Goal: Contribute content: Add original content to the website for others to see

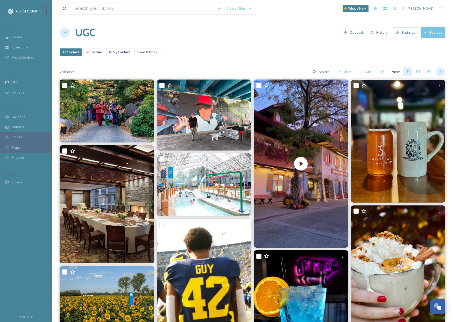
click at [442, 73] on icon at bounding box center [441, 72] width 4 height 4
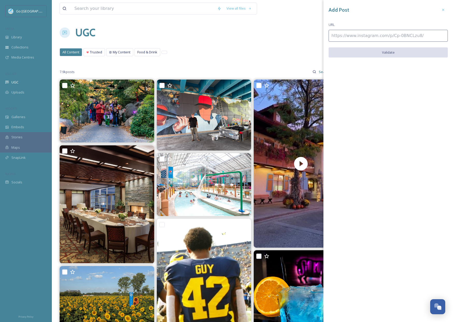
click at [363, 34] on input at bounding box center [388, 36] width 119 height 12
paste input "[URL][DOMAIN_NAME]"
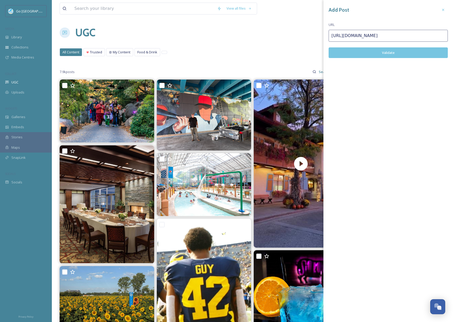
type input "[URL][DOMAIN_NAME]"
click at [374, 54] on button "Validate" at bounding box center [388, 52] width 119 height 11
click at [374, 54] on button "Add Post" at bounding box center [388, 52] width 119 height 11
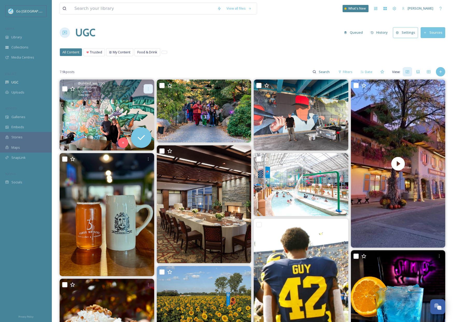
click at [148, 87] on icon at bounding box center [148, 89] width 4 height 4
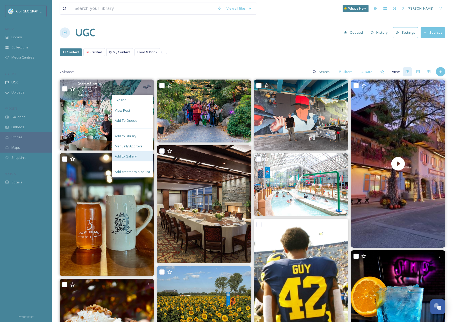
click at [127, 160] on div "Add to Gallery" at bounding box center [132, 156] width 40 height 10
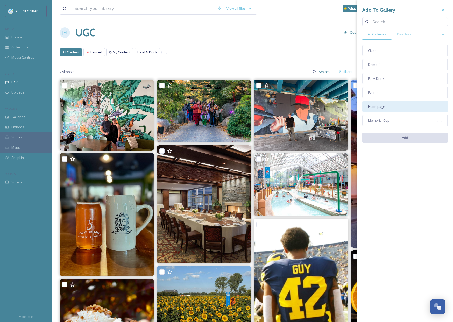
click at [389, 106] on div "Homepage" at bounding box center [406, 106] width 86 height 11
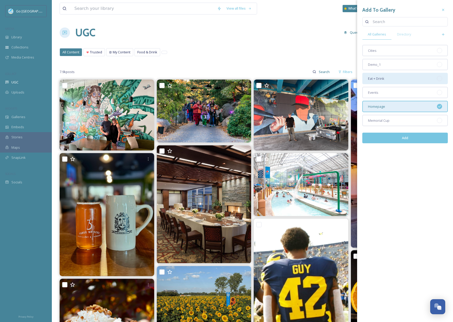
click at [385, 81] on div "Eat + Drink" at bounding box center [406, 78] width 86 height 11
click at [405, 138] on button "Add" at bounding box center [406, 138] width 86 height 11
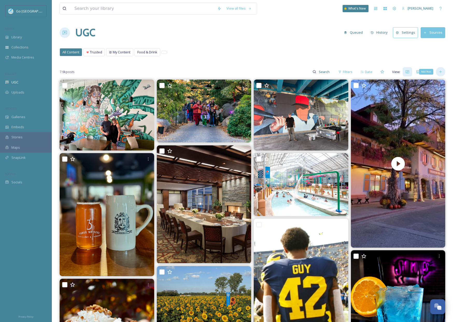
click at [442, 73] on icon at bounding box center [441, 72] width 4 height 4
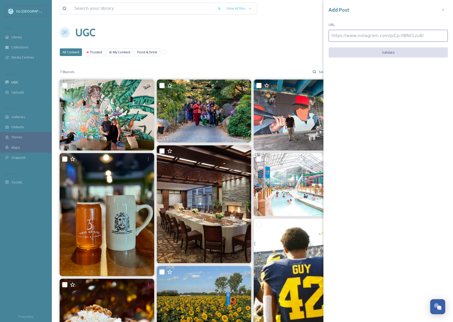
click at [412, 38] on input at bounding box center [388, 36] width 119 height 12
paste input "[URL][DOMAIN_NAME]"
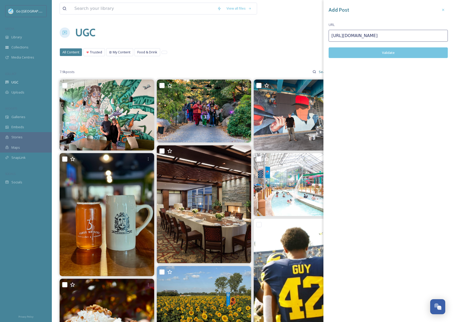
type input "[URL][DOMAIN_NAME]"
click at [401, 52] on button "Validate" at bounding box center [388, 52] width 119 height 11
click at [403, 52] on button "Add Post" at bounding box center [388, 52] width 119 height 11
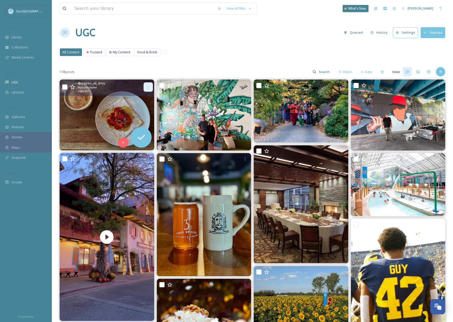
click at [145, 83] on div at bounding box center [148, 86] width 9 height 9
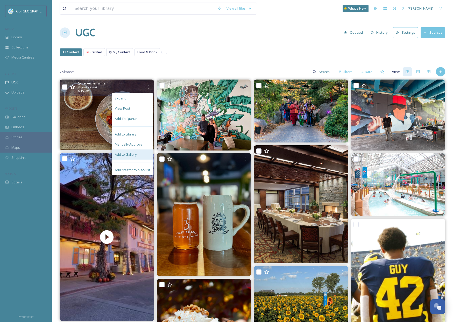
click at [127, 155] on span "Add to Gallery" at bounding box center [126, 154] width 22 height 5
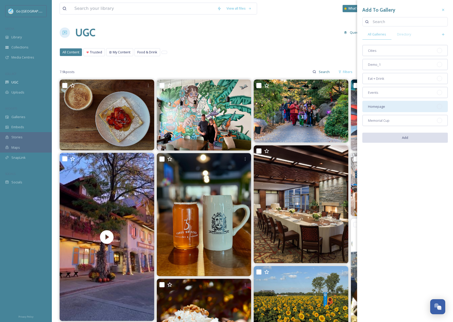
click at [385, 103] on div "Homepage" at bounding box center [406, 106] width 86 height 11
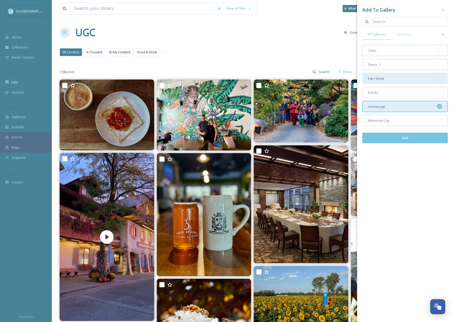
click at [381, 78] on span "Eat + Drink" at bounding box center [376, 78] width 16 height 5
click at [410, 139] on button "Add" at bounding box center [406, 138] width 86 height 11
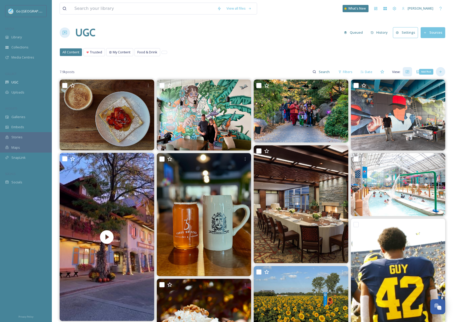
click at [440, 72] on icon at bounding box center [441, 72] width 4 height 4
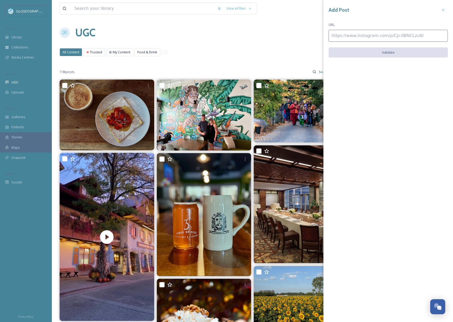
click at [350, 38] on input at bounding box center [388, 36] width 119 height 12
paste input "[URL][DOMAIN_NAME]"
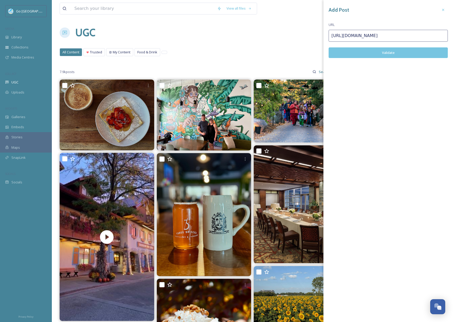
type input "[URL][DOMAIN_NAME]"
click at [374, 54] on button "Validate" at bounding box center [388, 52] width 119 height 11
click at [390, 49] on button "Add Post" at bounding box center [388, 52] width 119 height 11
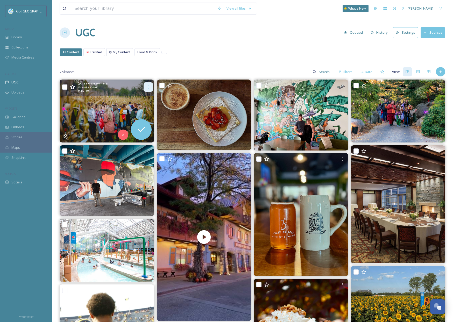
click at [148, 86] on icon at bounding box center [148, 87] width 4 height 4
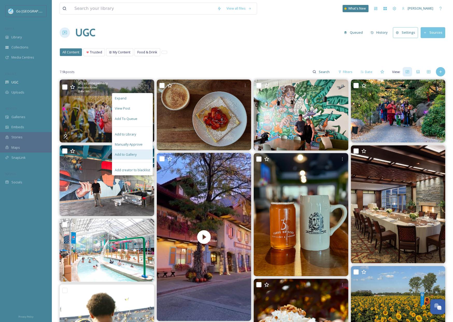
click at [133, 153] on span "Add to Gallery" at bounding box center [126, 154] width 22 height 5
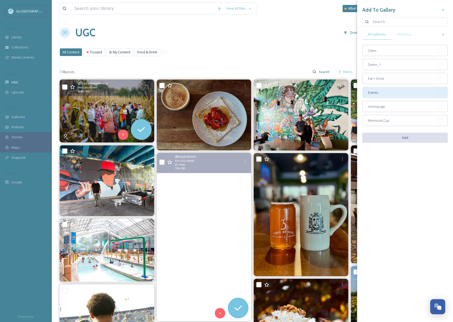
click at [383, 93] on div "Events" at bounding box center [406, 92] width 86 height 11
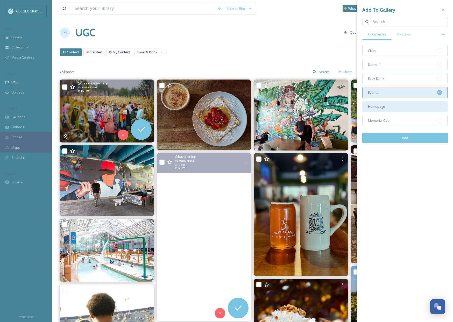
click at [389, 107] on div "Homepage" at bounding box center [406, 106] width 86 height 11
click at [408, 137] on button "Add" at bounding box center [406, 138] width 86 height 11
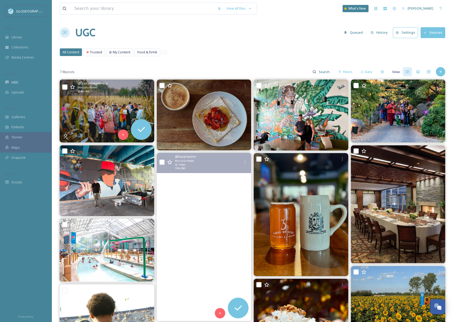
click at [439, 77] on div "7.9k posts Filters Date View:" at bounding box center [253, 72] width 386 height 10
click at [441, 69] on div "Add Post" at bounding box center [440, 71] width 9 height 9
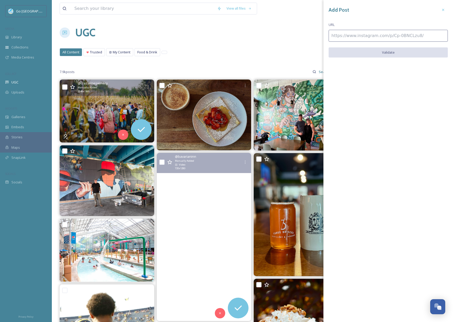
click at [363, 36] on input at bounding box center [388, 36] width 119 height 12
paste input "[URL][DOMAIN_NAME]"
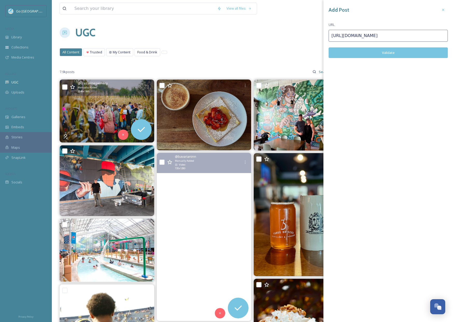
type input "[URL][DOMAIN_NAME]"
click at [383, 50] on button "Validate" at bounding box center [388, 52] width 119 height 11
click at [394, 50] on button "Add Post" at bounding box center [388, 52] width 119 height 11
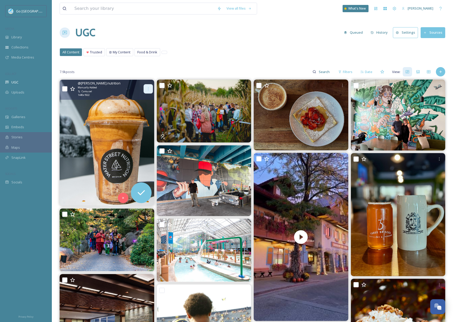
click at [150, 88] on icon at bounding box center [148, 89] width 4 height 4
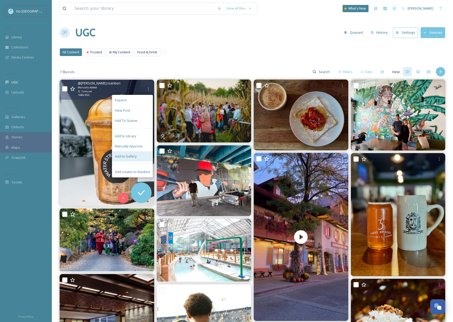
click at [134, 159] on div "Add to Gallery" at bounding box center [132, 156] width 40 height 10
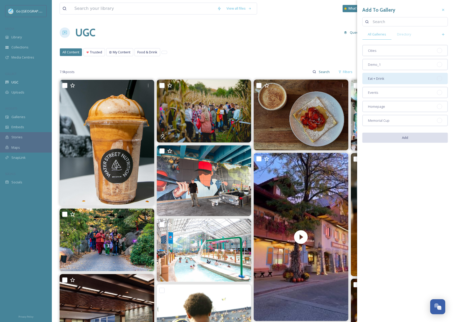
click at [392, 82] on div "Eat + Drink" at bounding box center [406, 78] width 86 height 11
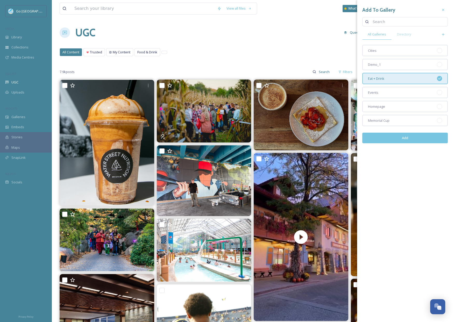
click at [416, 137] on button "Add" at bounding box center [406, 138] width 86 height 11
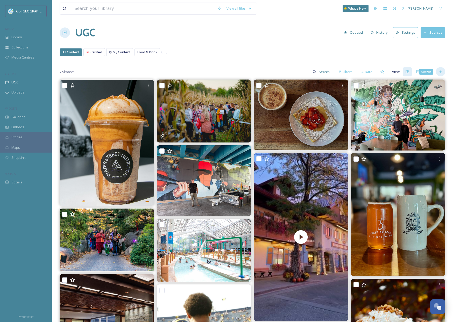
click at [443, 71] on div "Add Post" at bounding box center [440, 71] width 9 height 9
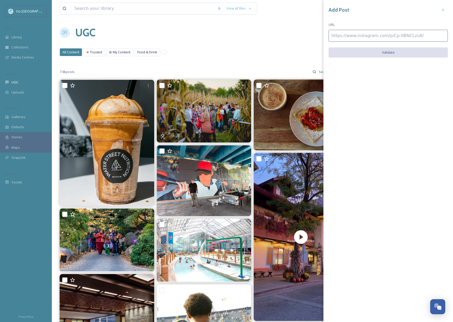
click at [388, 36] on input at bounding box center [388, 36] width 119 height 12
paste input "[URL][DOMAIN_NAME]"
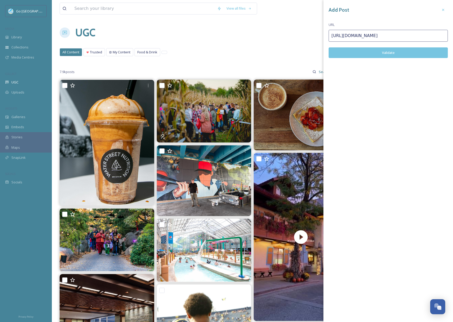
type input "[URL][DOMAIN_NAME]"
click at [393, 54] on button "Validate" at bounding box center [388, 52] width 119 height 11
click at [406, 61] on div "Add Post URL [URL][DOMAIN_NAME] Add Post" at bounding box center [389, 149] width 130 height 298
click at [407, 50] on button "Add Post" at bounding box center [388, 52] width 119 height 11
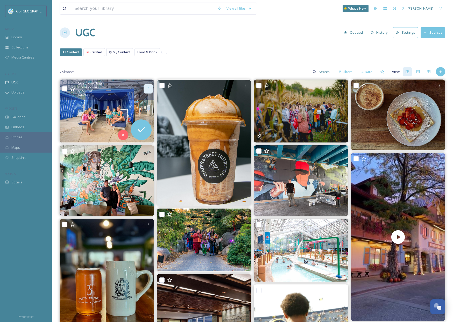
click at [149, 87] on icon at bounding box center [148, 89] width 4 height 4
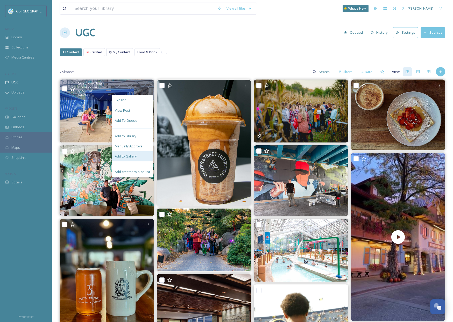
click at [135, 156] on span "Add to Gallery" at bounding box center [126, 156] width 22 height 5
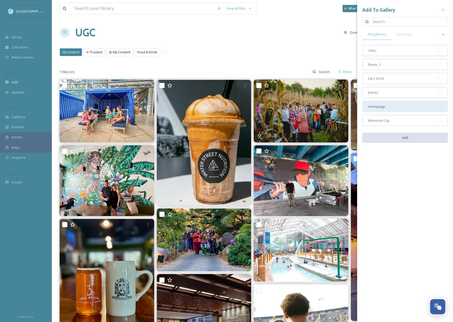
click at [393, 106] on div "Homepage" at bounding box center [406, 106] width 86 height 11
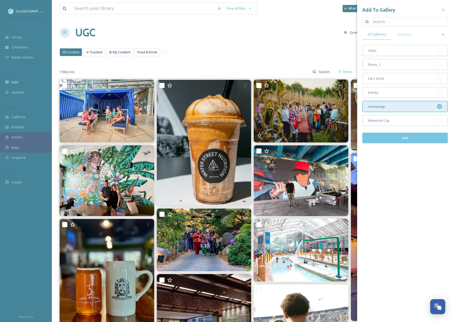
click at [414, 142] on button "Add" at bounding box center [406, 138] width 86 height 11
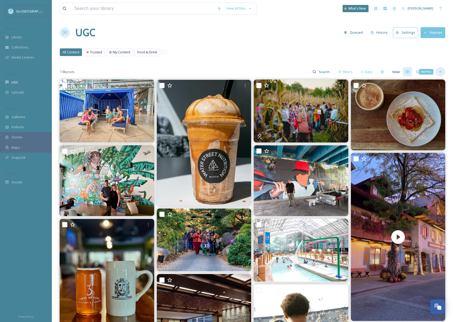
click at [445, 73] on div "Add Post" at bounding box center [440, 71] width 9 height 9
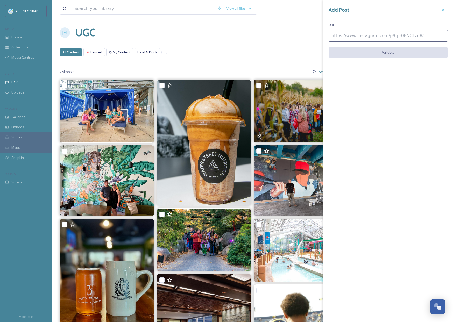
click at [400, 35] on input at bounding box center [388, 36] width 119 height 12
paste input "[URL][DOMAIN_NAME]"
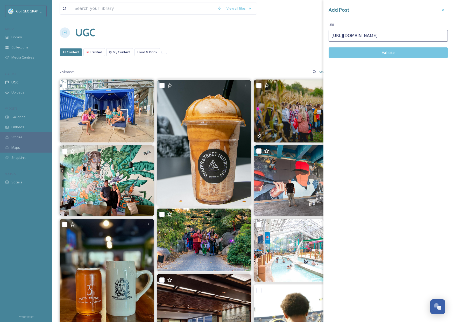
type input "[URL][DOMAIN_NAME]"
click at [400, 52] on button "Validate" at bounding box center [388, 52] width 119 height 11
click at [403, 50] on button "Add Post" at bounding box center [388, 52] width 119 height 11
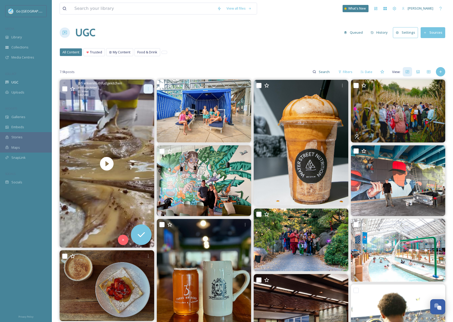
click at [149, 87] on icon at bounding box center [148, 89] width 4 height 4
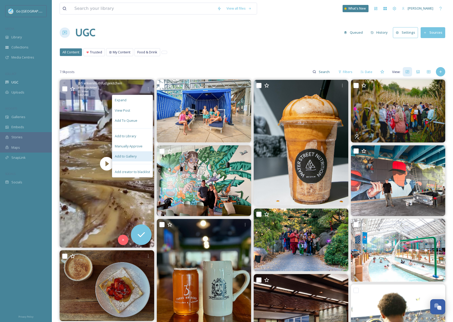
click at [135, 159] on span "Add to Gallery" at bounding box center [126, 156] width 22 height 5
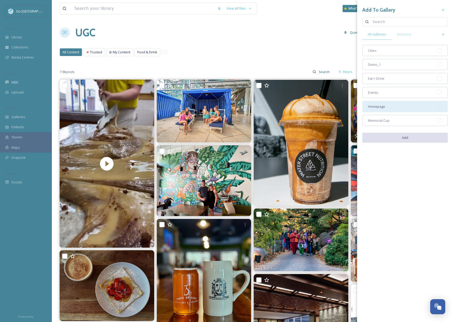
click at [384, 107] on span "Homepage" at bounding box center [376, 106] width 17 height 5
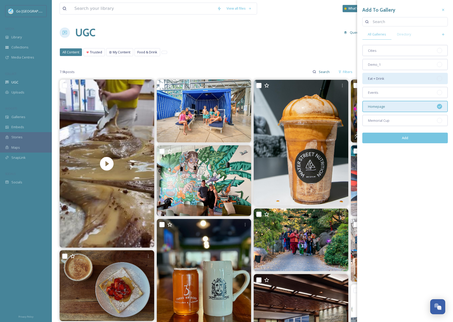
click at [381, 81] on div "Eat + Drink" at bounding box center [406, 78] width 86 height 11
click at [408, 137] on button "Add" at bounding box center [406, 138] width 86 height 11
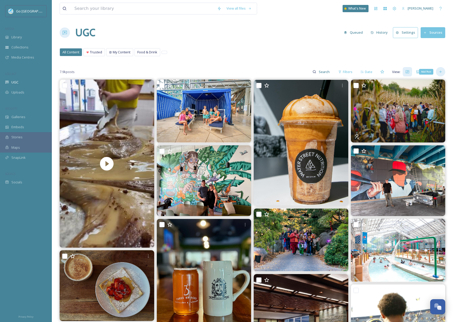
click at [440, 70] on icon at bounding box center [441, 72] width 4 height 4
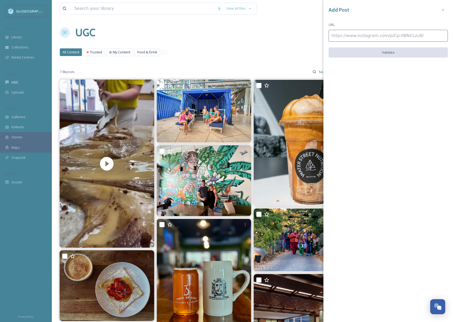
click at [390, 30] on input at bounding box center [388, 36] width 119 height 12
paste input "[URL][DOMAIN_NAME]"
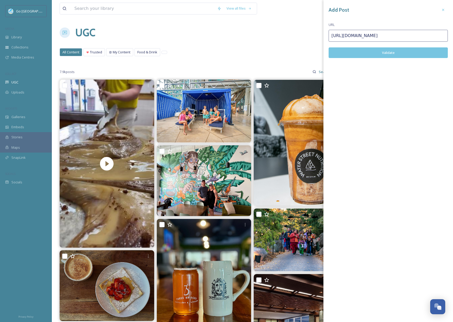
type input "[URL][DOMAIN_NAME]"
click at [394, 49] on button "Validate" at bounding box center [388, 52] width 119 height 11
click at [396, 52] on button "Add Post" at bounding box center [388, 52] width 119 height 11
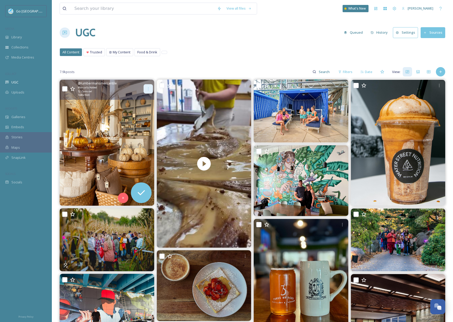
click at [151, 86] on div at bounding box center [148, 88] width 9 height 9
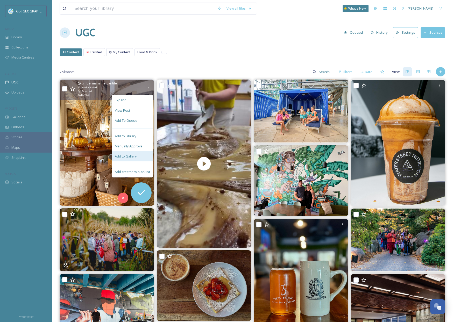
click at [139, 157] on div "Add to Gallery" at bounding box center [132, 156] width 40 height 10
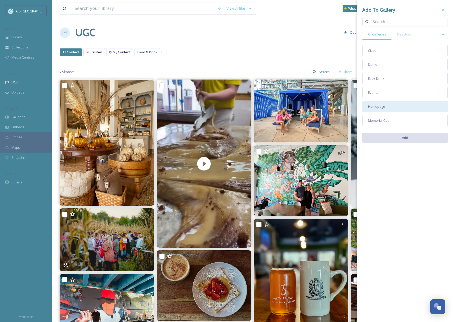
click at [396, 107] on div "Homepage" at bounding box center [406, 106] width 86 height 11
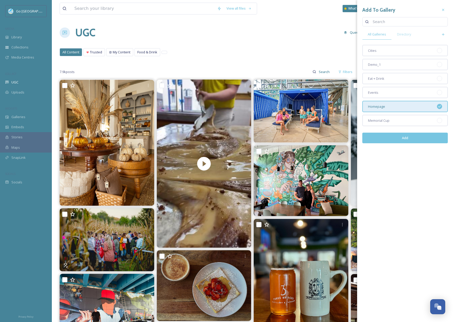
click at [408, 141] on button "Add" at bounding box center [406, 138] width 86 height 11
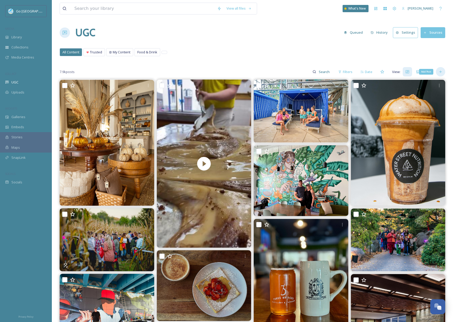
click at [442, 74] on icon at bounding box center [441, 72] width 4 height 4
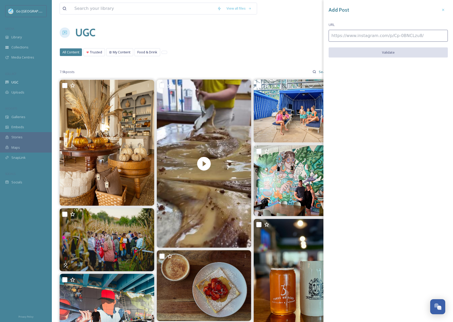
click at [390, 32] on input at bounding box center [388, 36] width 119 height 12
paste input "[URL][DOMAIN_NAME]"
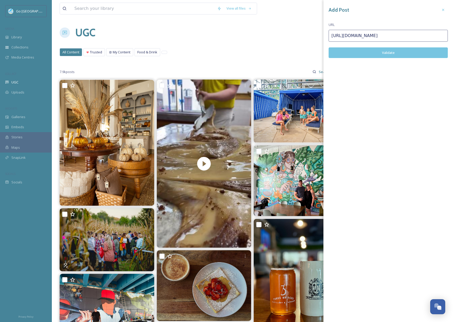
type input "[URL][DOMAIN_NAME]"
click at [402, 61] on div "Add Post URL [URL][DOMAIN_NAME] Validate" at bounding box center [389, 35] width 130 height 71
click at [402, 53] on button "Validate" at bounding box center [388, 52] width 119 height 11
click at [409, 51] on button "Add Post" at bounding box center [388, 52] width 119 height 11
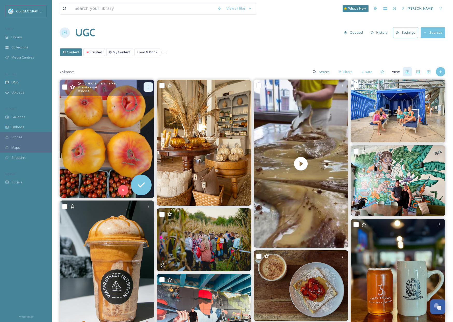
click at [147, 85] on icon at bounding box center [148, 87] width 4 height 4
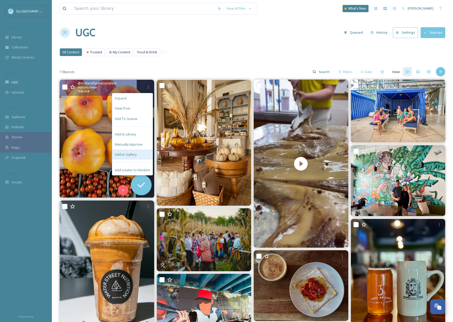
click at [135, 156] on span "Add to Gallery" at bounding box center [126, 154] width 22 height 5
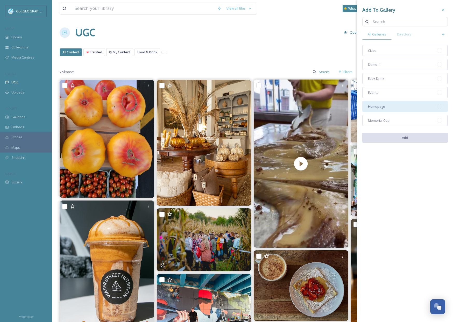
click at [380, 106] on span "Homepage" at bounding box center [376, 106] width 17 height 5
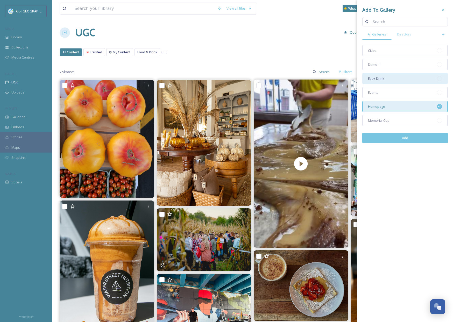
click at [377, 79] on span "Eat + Drink" at bounding box center [376, 78] width 16 height 5
click at [411, 136] on button "Add" at bounding box center [406, 138] width 86 height 11
